Goal: Task Accomplishment & Management: Use online tool/utility

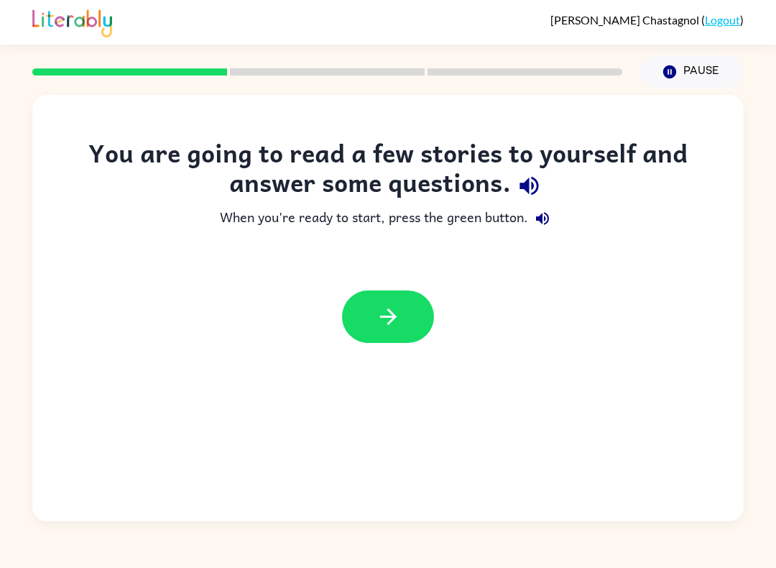
click at [667, 75] on icon "button" at bounding box center [669, 71] width 13 height 13
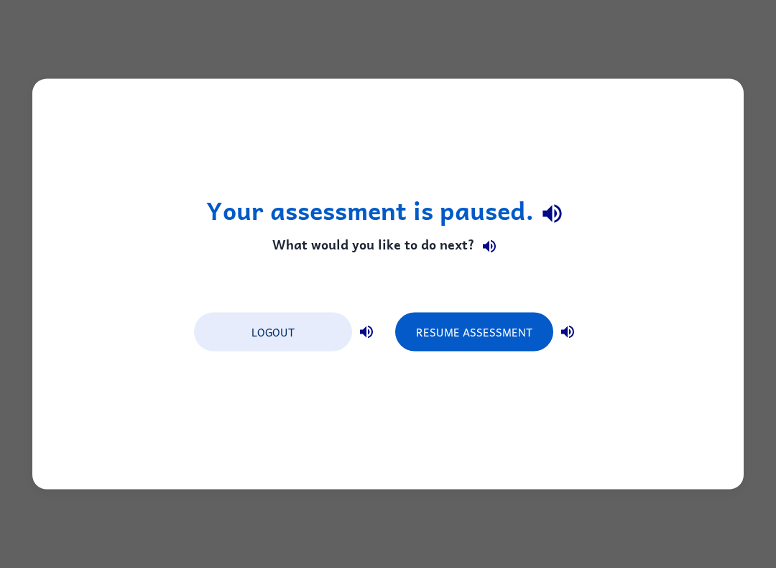
click at [307, 332] on button "Logout" at bounding box center [273, 332] width 158 height 39
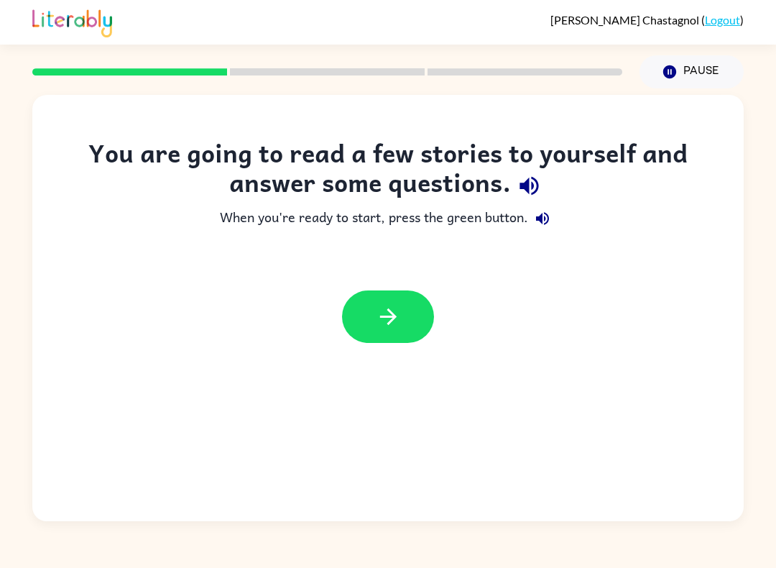
click at [395, 309] on icon "button" at bounding box center [388, 316] width 25 height 25
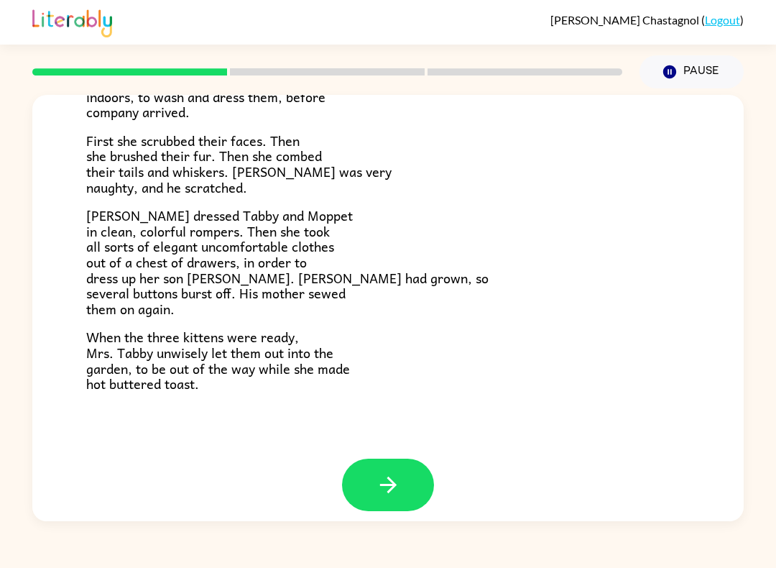
scroll to position [218, 0]
click at [403, 469] on button "button" at bounding box center [388, 484] width 92 height 52
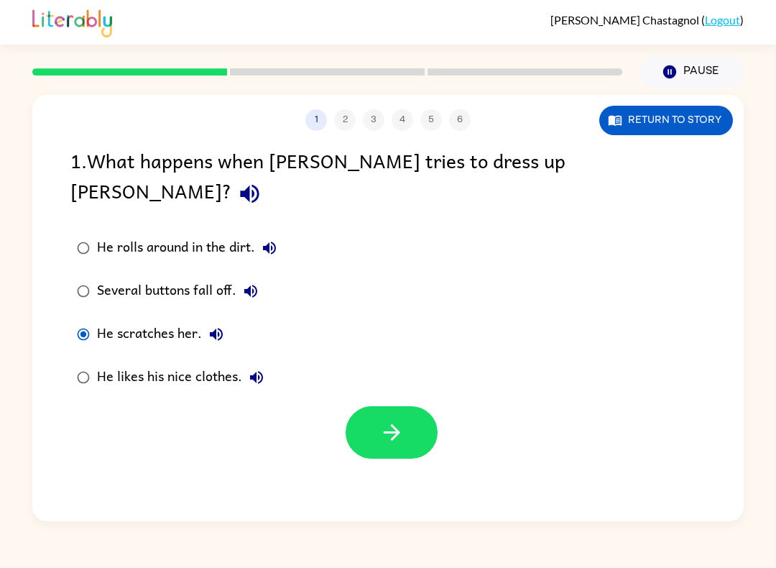
click at [390, 420] on icon "button" at bounding box center [391, 432] width 25 height 25
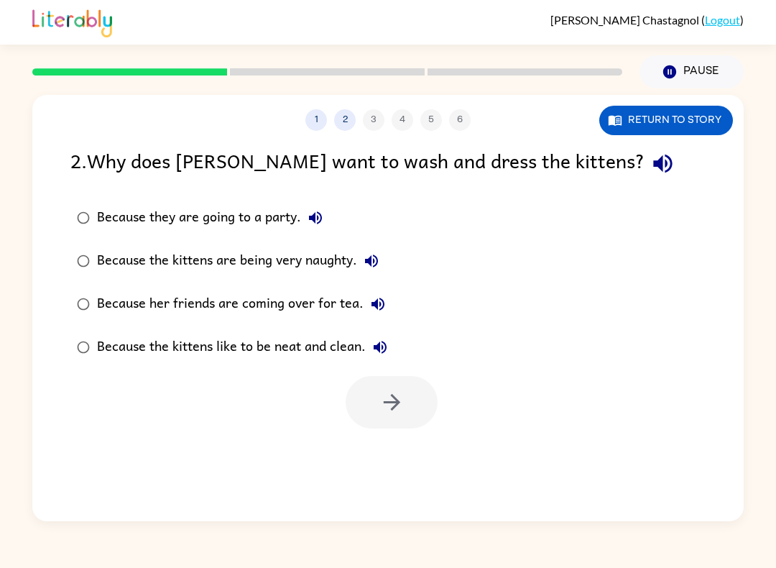
click at [110, 315] on div "Because her friends are coming over for tea." at bounding box center [244, 304] width 295 height 29
click at [416, 401] on button "button" at bounding box center [392, 402] width 92 height 52
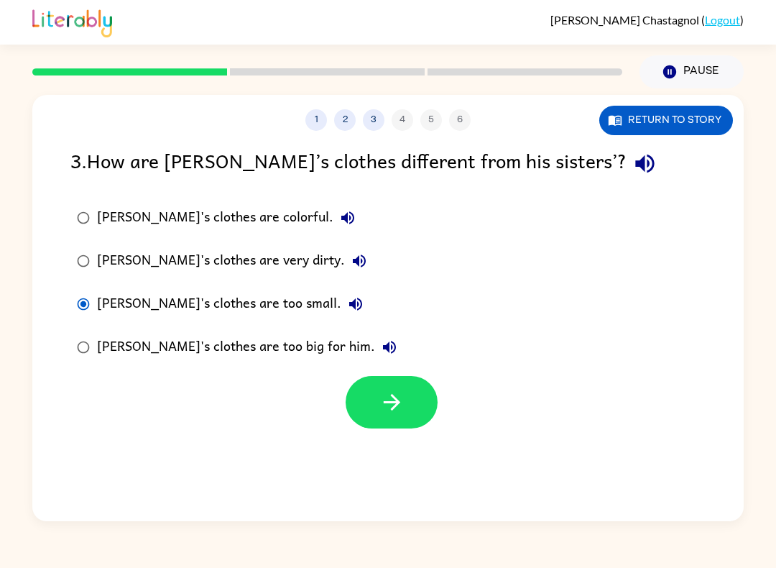
click at [398, 409] on icon "button" at bounding box center [391, 401] width 25 height 25
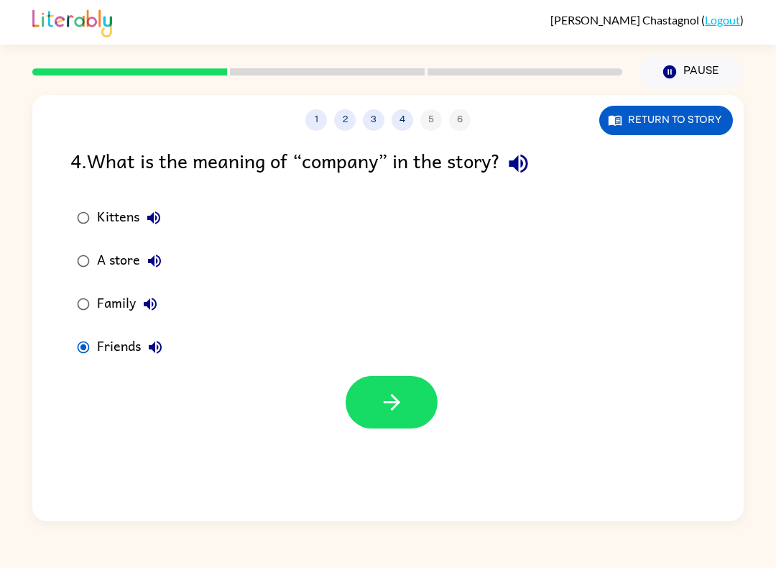
click at [405, 408] on button "button" at bounding box center [392, 402] width 92 height 52
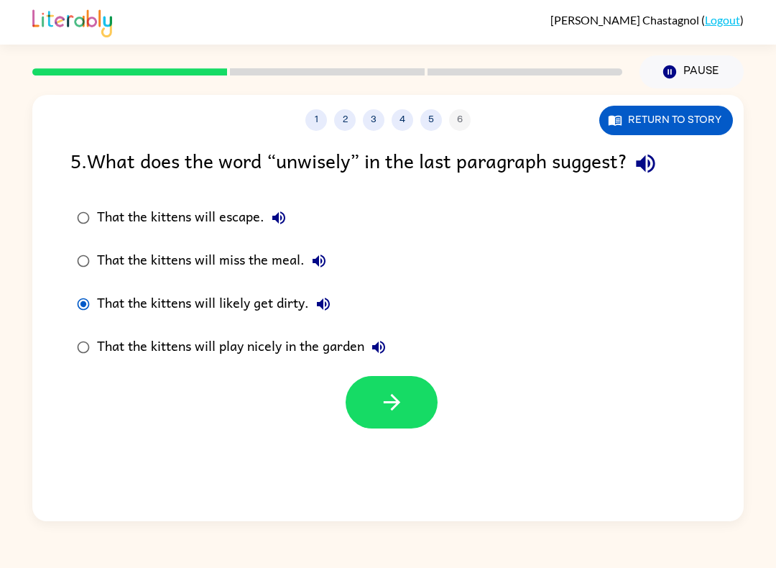
click at [407, 423] on button "button" at bounding box center [392, 402] width 92 height 52
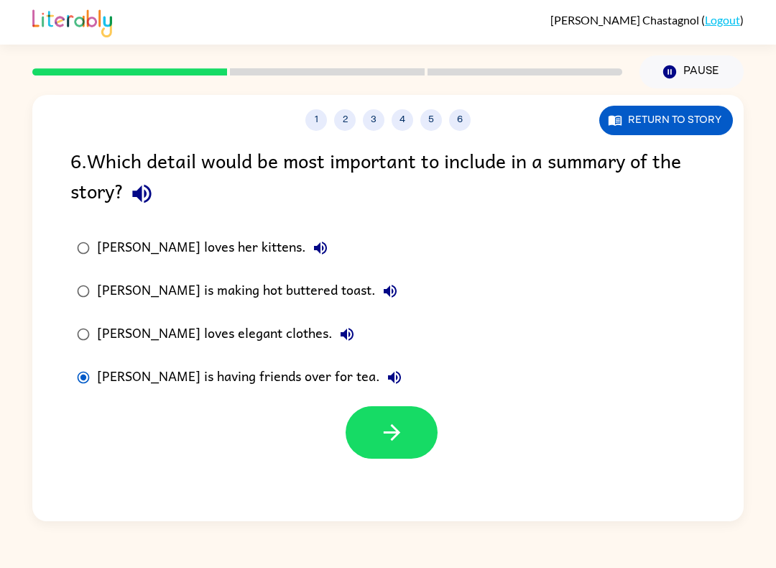
click at [404, 448] on button "button" at bounding box center [392, 432] width 92 height 52
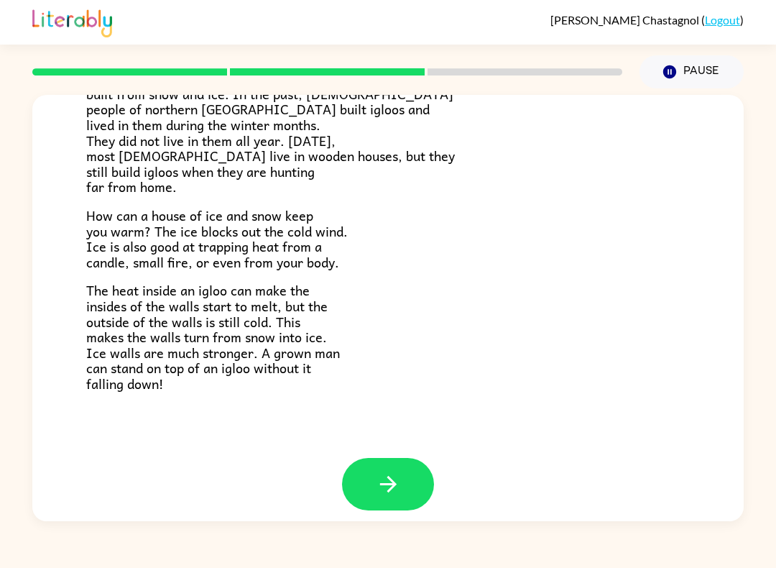
scroll to position [263, 0]
click at [410, 473] on button "button" at bounding box center [388, 484] width 92 height 52
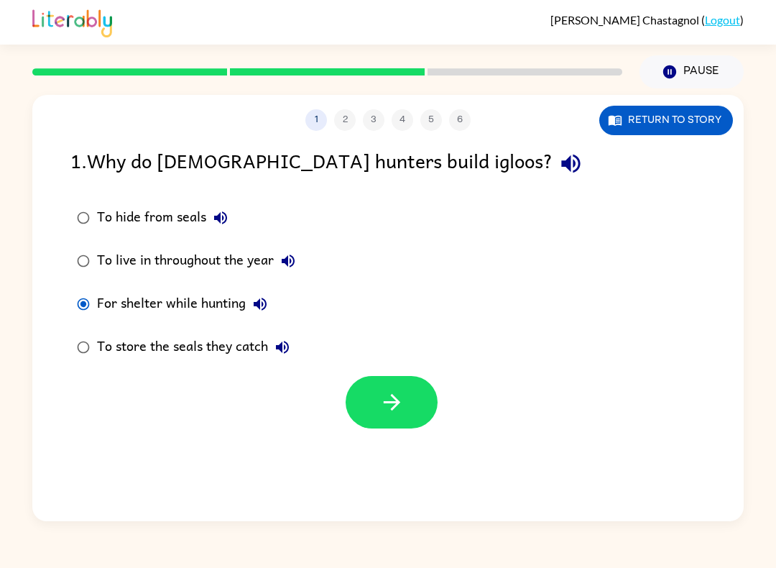
click at [410, 399] on button "button" at bounding box center [392, 402] width 92 height 52
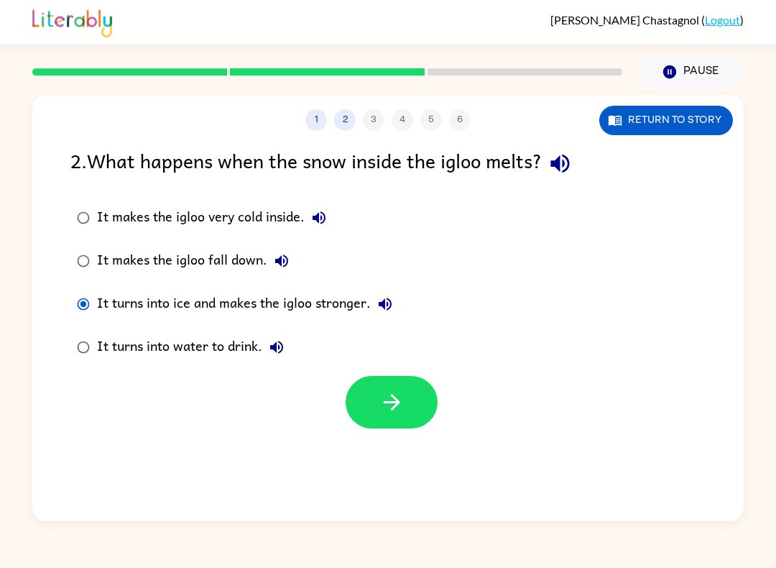
click at [412, 415] on button "button" at bounding box center [392, 402] width 92 height 52
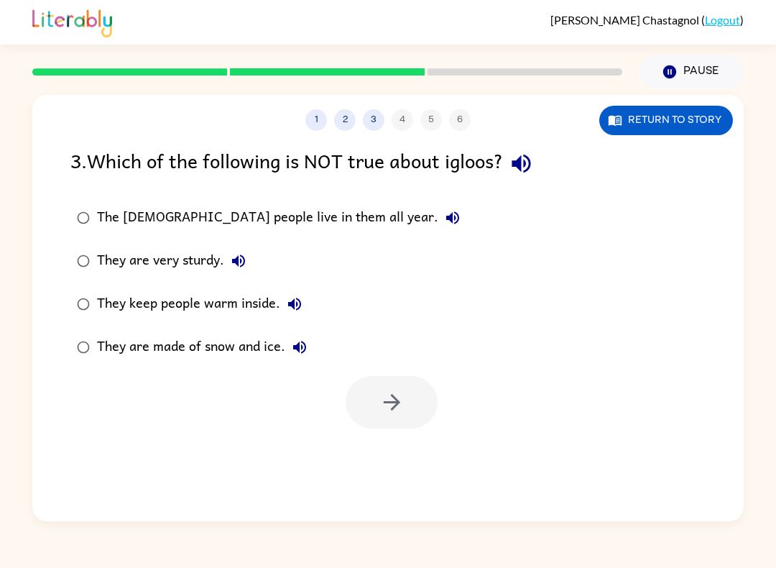
click at [90, 200] on label "The Inuit people live in them all year." at bounding box center [269, 217] width 412 height 43
click at [404, 403] on icon "button" at bounding box center [391, 401] width 25 height 25
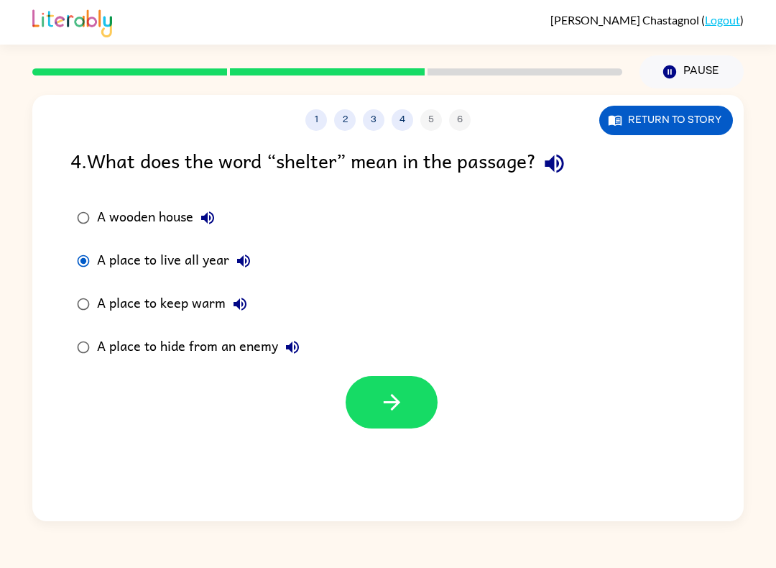
click at [412, 412] on button "button" at bounding box center [392, 402] width 92 height 52
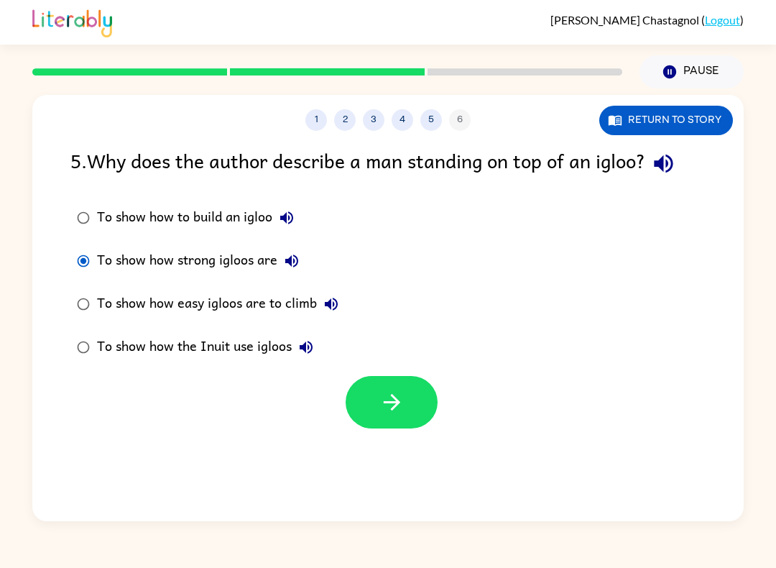
click at [403, 407] on icon "button" at bounding box center [391, 401] width 25 height 25
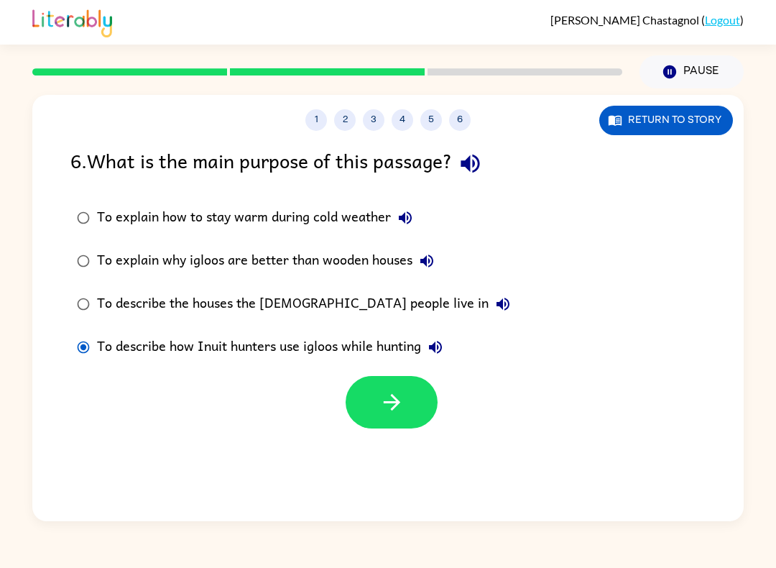
click at [395, 402] on icon "button" at bounding box center [391, 402] width 17 height 17
